Goal: Information Seeking & Learning: Compare options

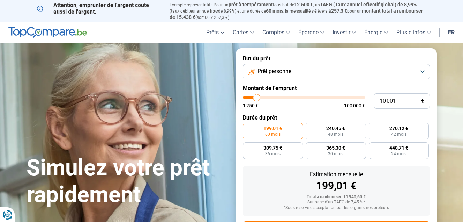
type input "27 250"
type input "27250"
click at [277, 97] on input "range" at bounding box center [304, 97] width 122 height 2
radio input "false"
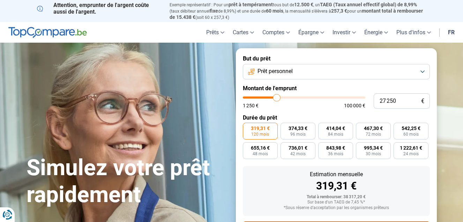
scroll to position [35, 0]
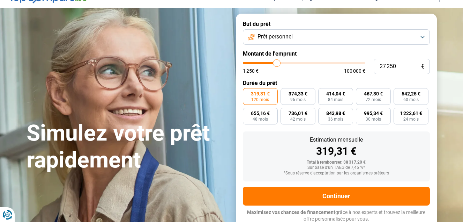
type input "68 500"
type input "68500"
click at [325, 62] on input "range" at bounding box center [304, 63] width 122 height 2
type input "53 500"
type input "53500"
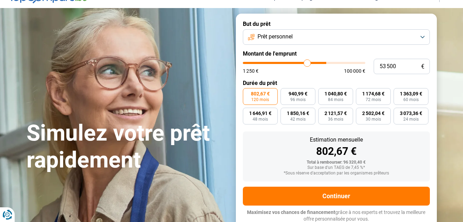
click at [307, 62] on input "range" at bounding box center [304, 63] width 122 height 2
type input "38 250"
type input "38250"
click at [290, 63] on input "range" at bounding box center [304, 63] width 122 height 2
type input "25 750"
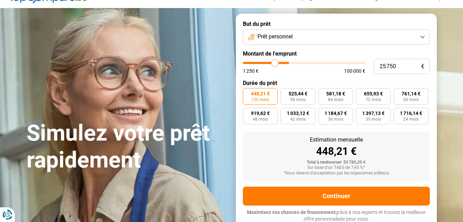
type input "25750"
click at [275, 62] on input "range" at bounding box center [304, 63] width 122 height 2
